Goal: Task Accomplishment & Management: Use online tool/utility

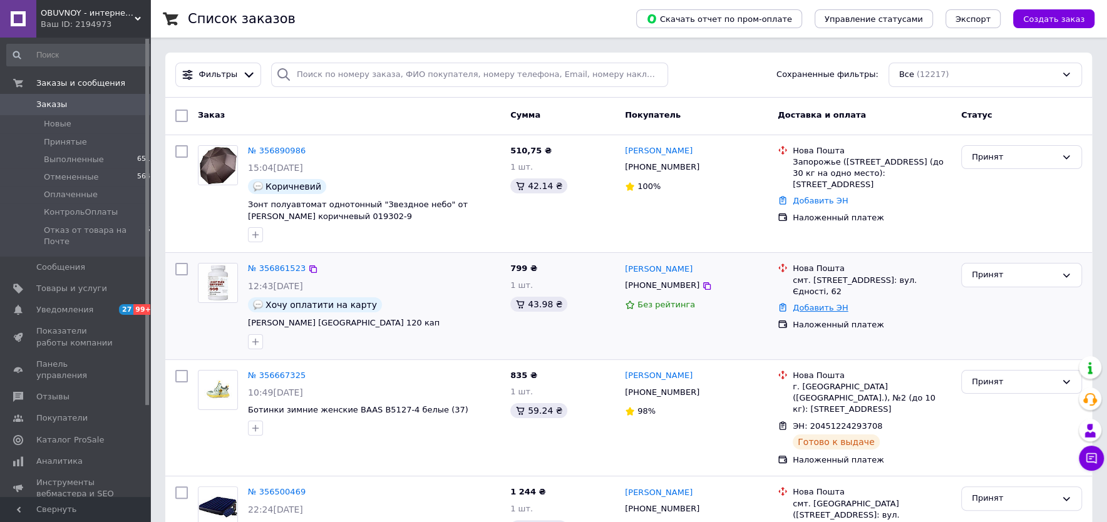
click at [822, 303] on link "Добавить ЭН" at bounding box center [820, 307] width 55 height 9
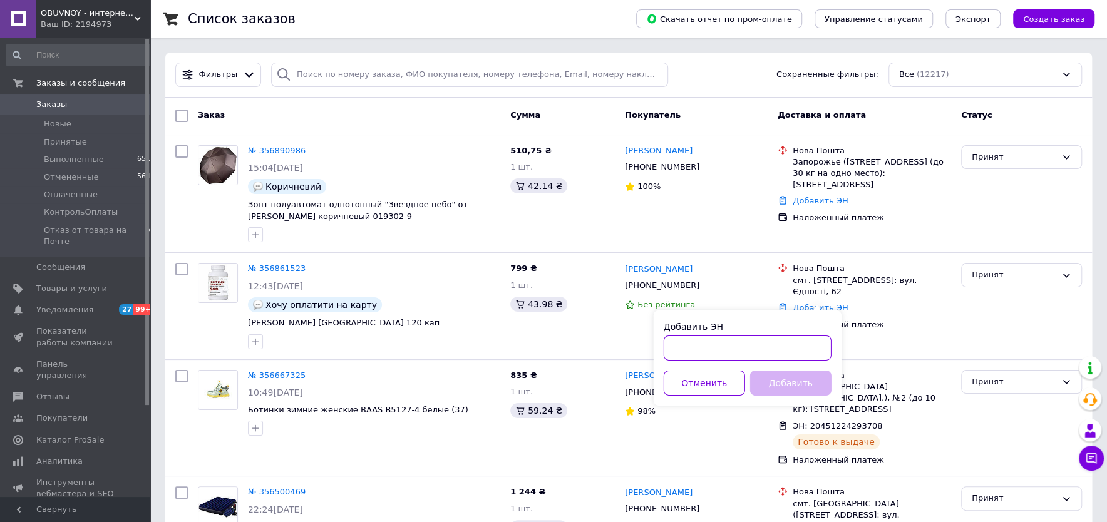
click at [772, 353] on input "Добавить ЭН" at bounding box center [748, 348] width 168 height 25
paste input "20451224954206"
type input "20451224954206"
click at [785, 380] on button "Добавить" at bounding box center [790, 383] width 81 height 25
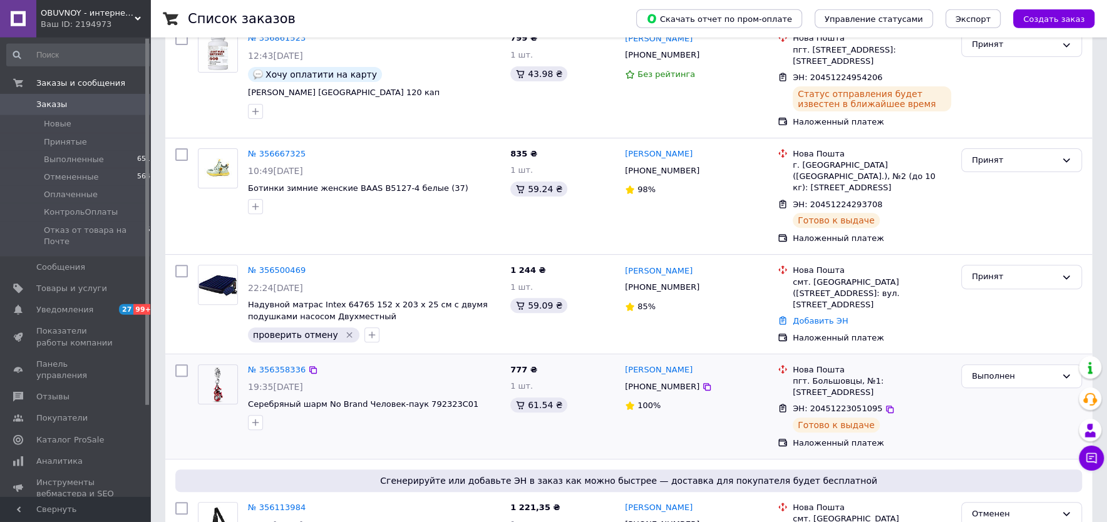
scroll to position [268, 0]
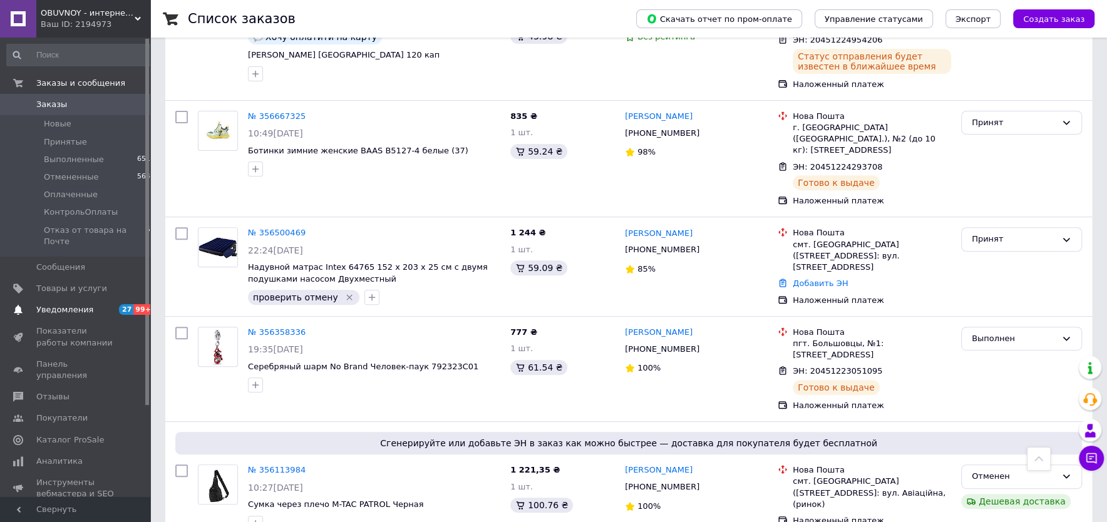
click at [66, 308] on span "Уведомления" at bounding box center [64, 309] width 57 height 11
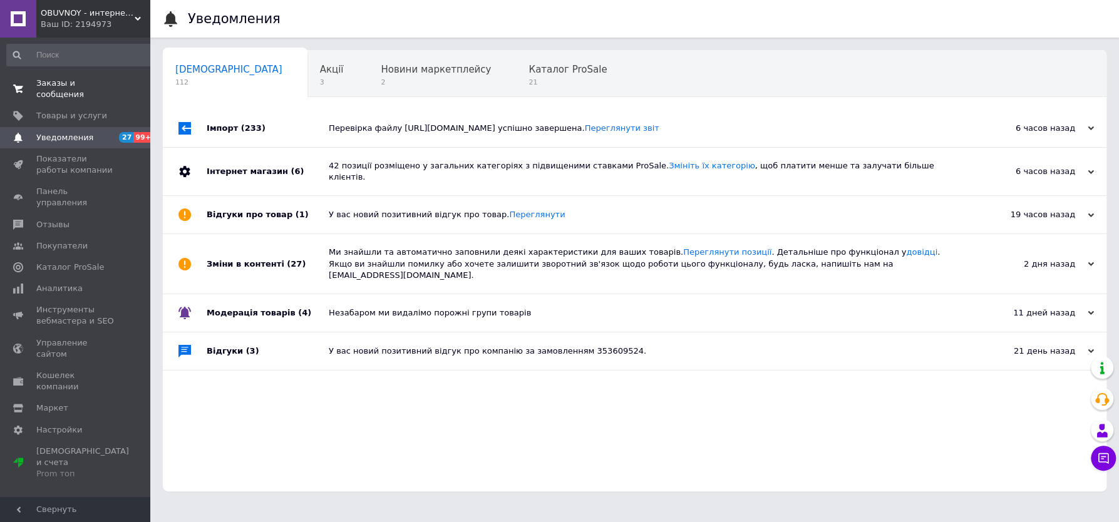
click at [56, 83] on span "Заказы и сообщения" at bounding box center [76, 89] width 80 height 23
